Goal: Information Seeking & Learning: Learn about a topic

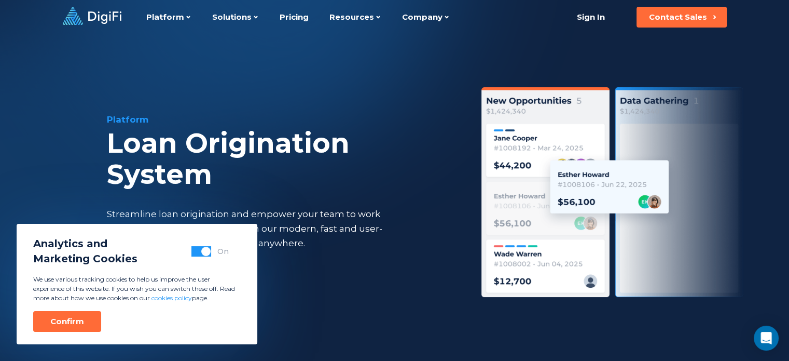
click at [205, 253] on span "button" at bounding box center [205, 250] width 9 height 9
click at [72, 318] on div "Confirm" at bounding box center [67, 321] width 34 height 10
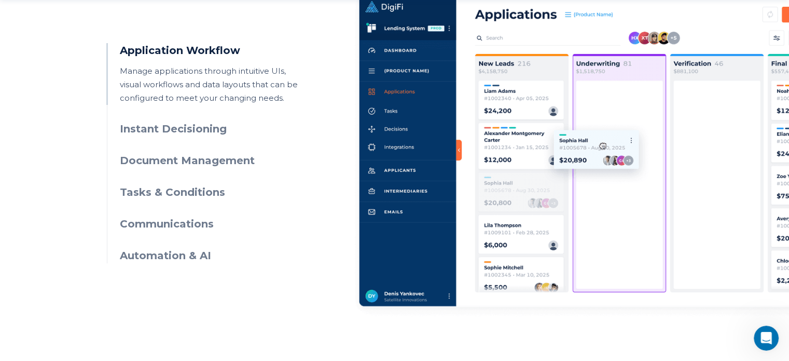
scroll to position [571, 0]
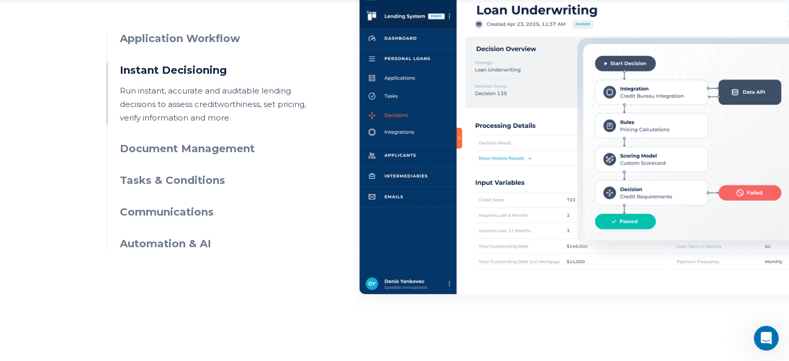
click at [168, 118] on p "Run instant, accurate and auditable lending decisions to assess creditworthines…" at bounding box center [214, 104] width 188 height 40
click at [178, 145] on h3 "Document Management" at bounding box center [214, 148] width 188 height 15
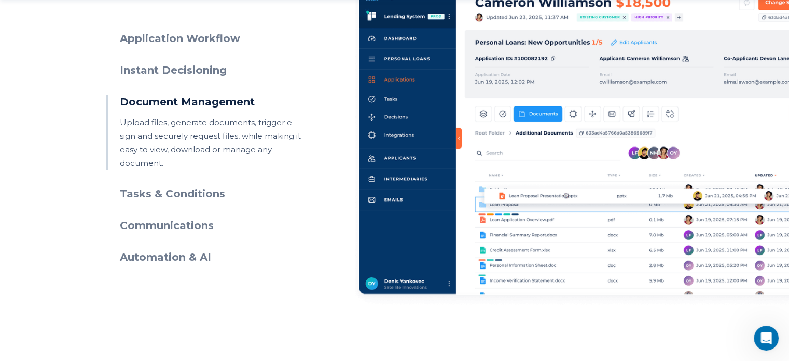
click at [182, 186] on h3 "Tasks & Conditions" at bounding box center [214, 193] width 188 height 15
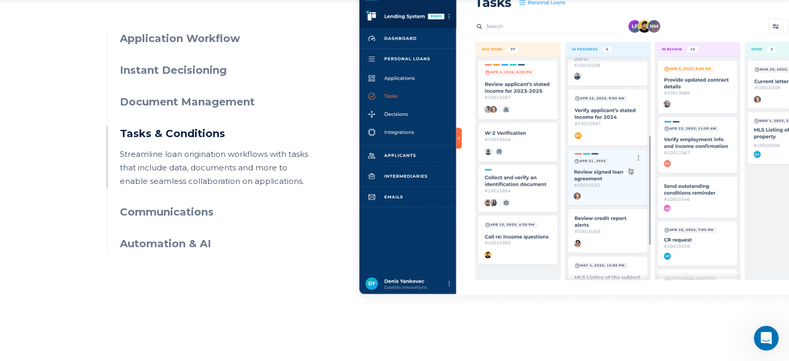
click at [182, 216] on h3 "Communications" at bounding box center [214, 211] width 188 height 15
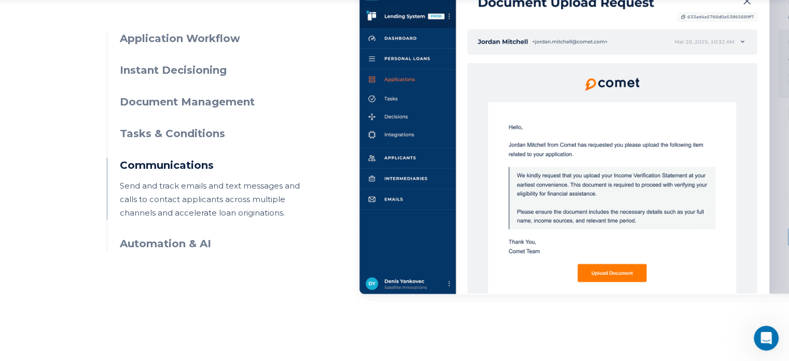
click at [168, 245] on h3 "Automation & AI" at bounding box center [214, 243] width 188 height 15
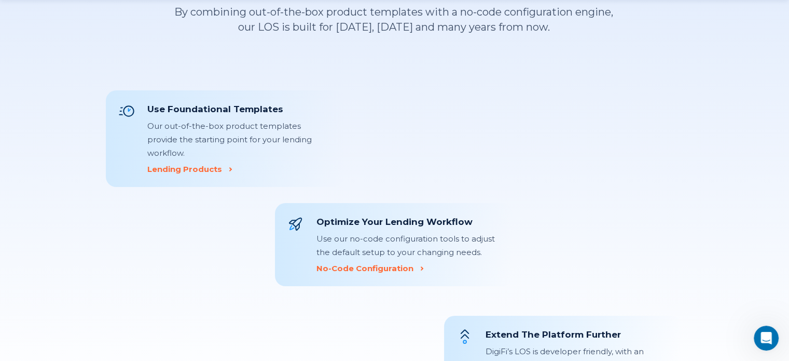
scroll to position [1037, 0]
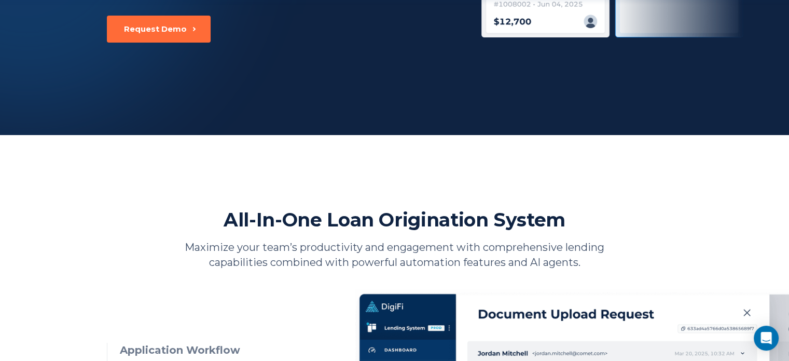
scroll to position [467, 0]
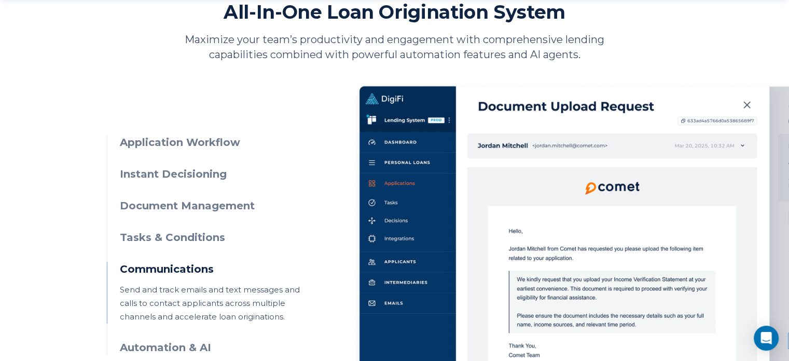
click at [223, 146] on h3 "Application Workflow" at bounding box center [214, 142] width 188 height 15
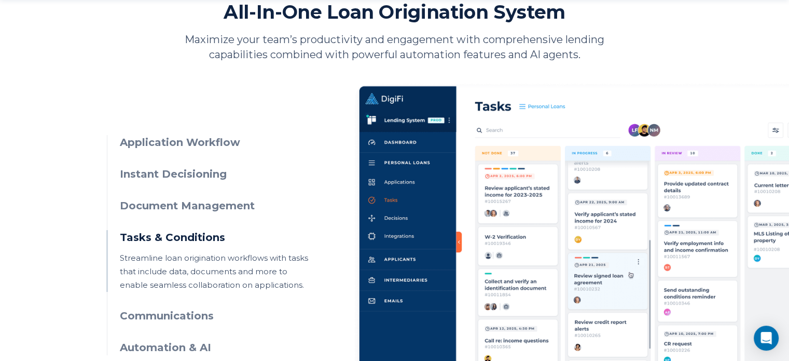
click at [195, 142] on h3 "Application Workflow" at bounding box center [214, 142] width 188 height 15
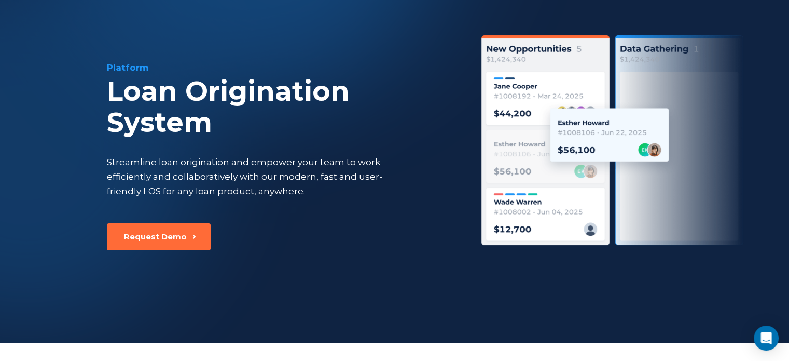
scroll to position [0, 0]
